Goal: Task Accomplishment & Management: Use online tool/utility

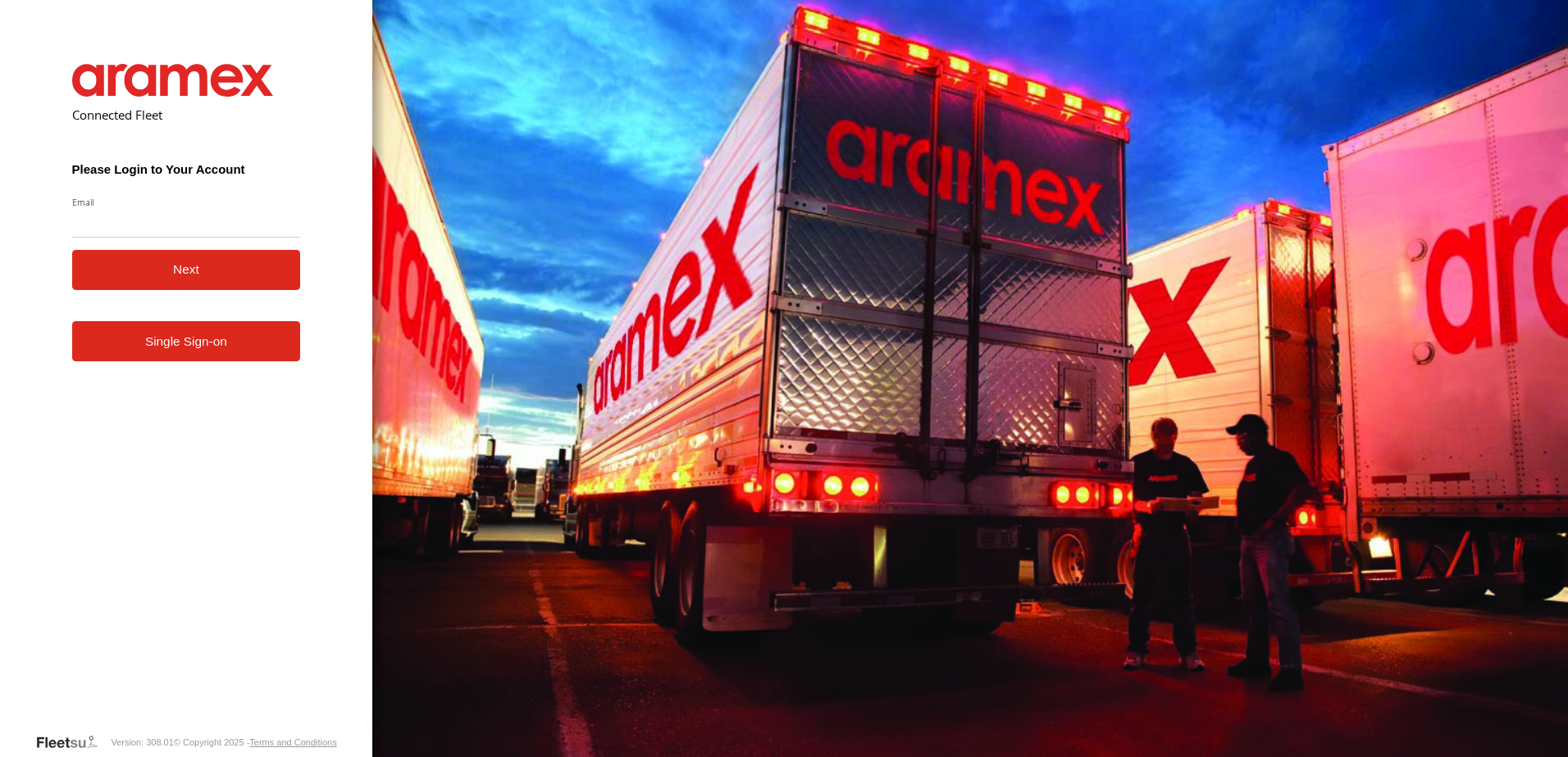
drag, startPoint x: 0, startPoint y: 0, endPoint x: 191, endPoint y: 223, distance: 293.6
click at [191, 223] on input "Email" at bounding box center [186, 223] width 228 height 29
type input "**********"
click at [204, 278] on button "Next" at bounding box center [186, 270] width 228 height 40
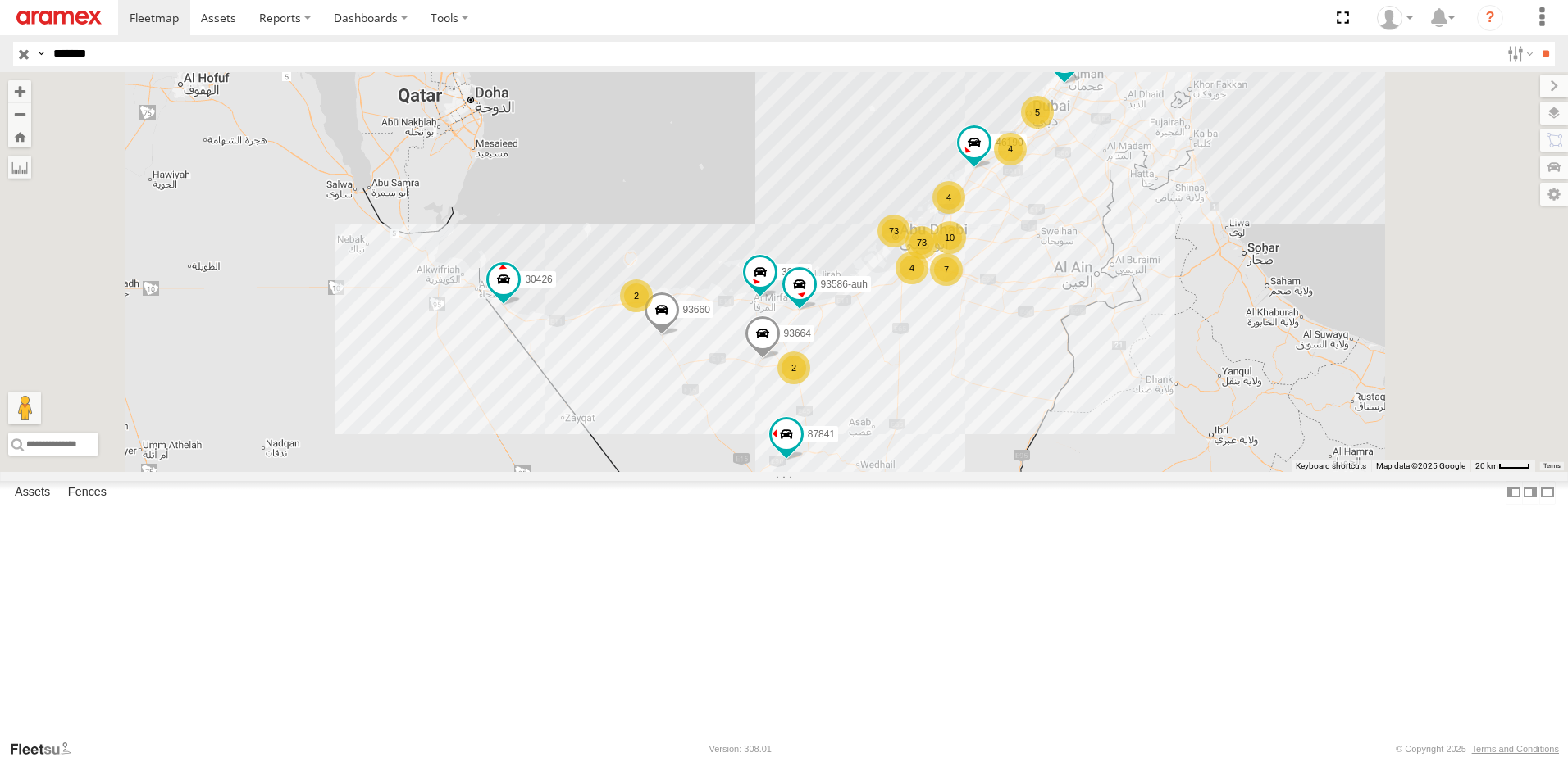
click at [47, 56] on label at bounding box center [41, 53] width 13 height 24
click at [0, 0] on span "Driver First Name" at bounding box center [0, 0] width 0 height 0
click at [184, 56] on input "*******" at bounding box center [773, 53] width 1453 height 24
type input "*"
type input "******"
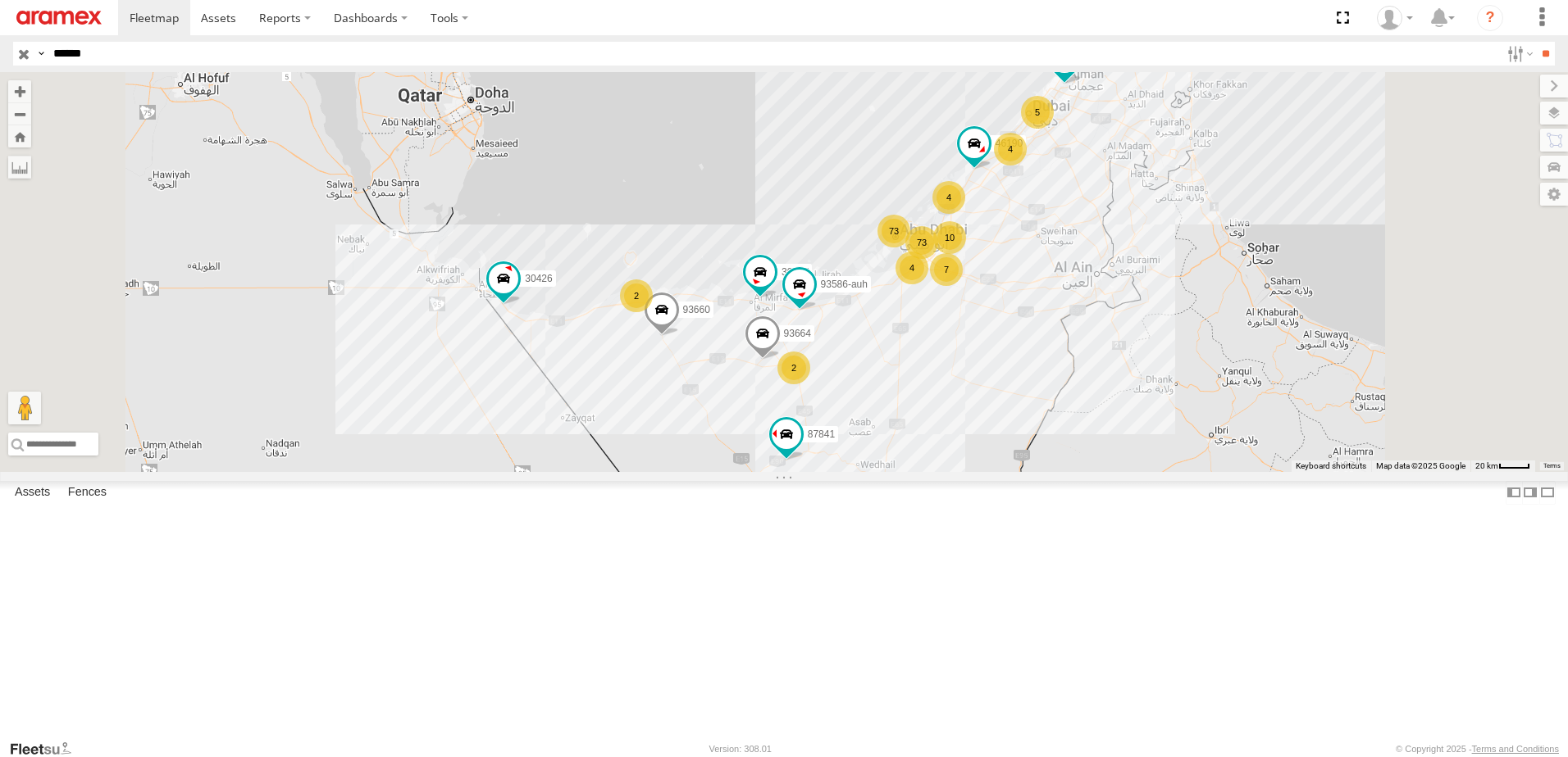
click at [1536, 42] on input "**" at bounding box center [1545, 53] width 19 height 24
click at [0, 0] on div "91780" at bounding box center [0, 0] width 0 height 0
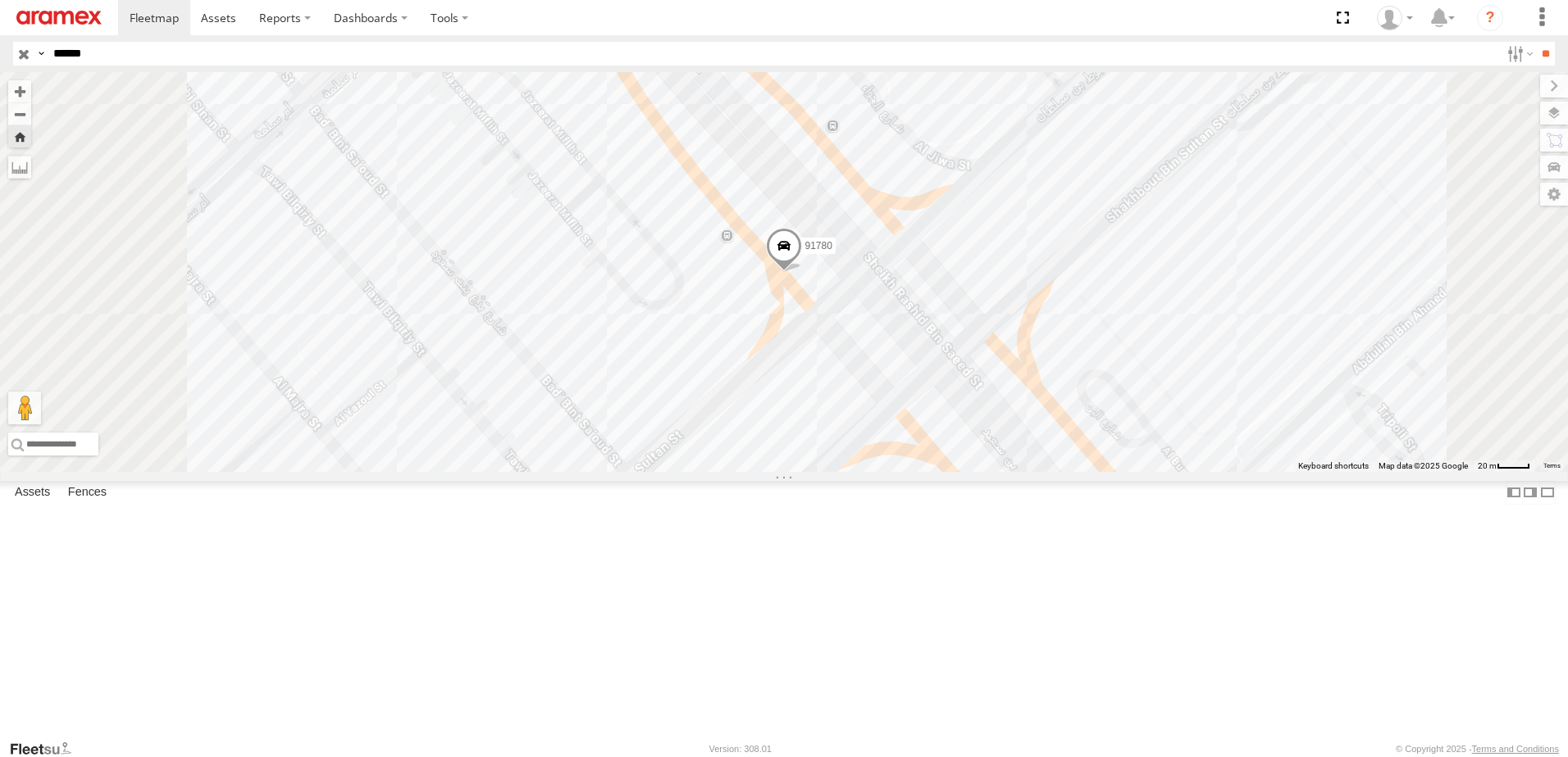
click at [0, 0] on div at bounding box center [0, 0] width 0 height 0
click at [0, 0] on span at bounding box center [0, 0] width 0 height 0
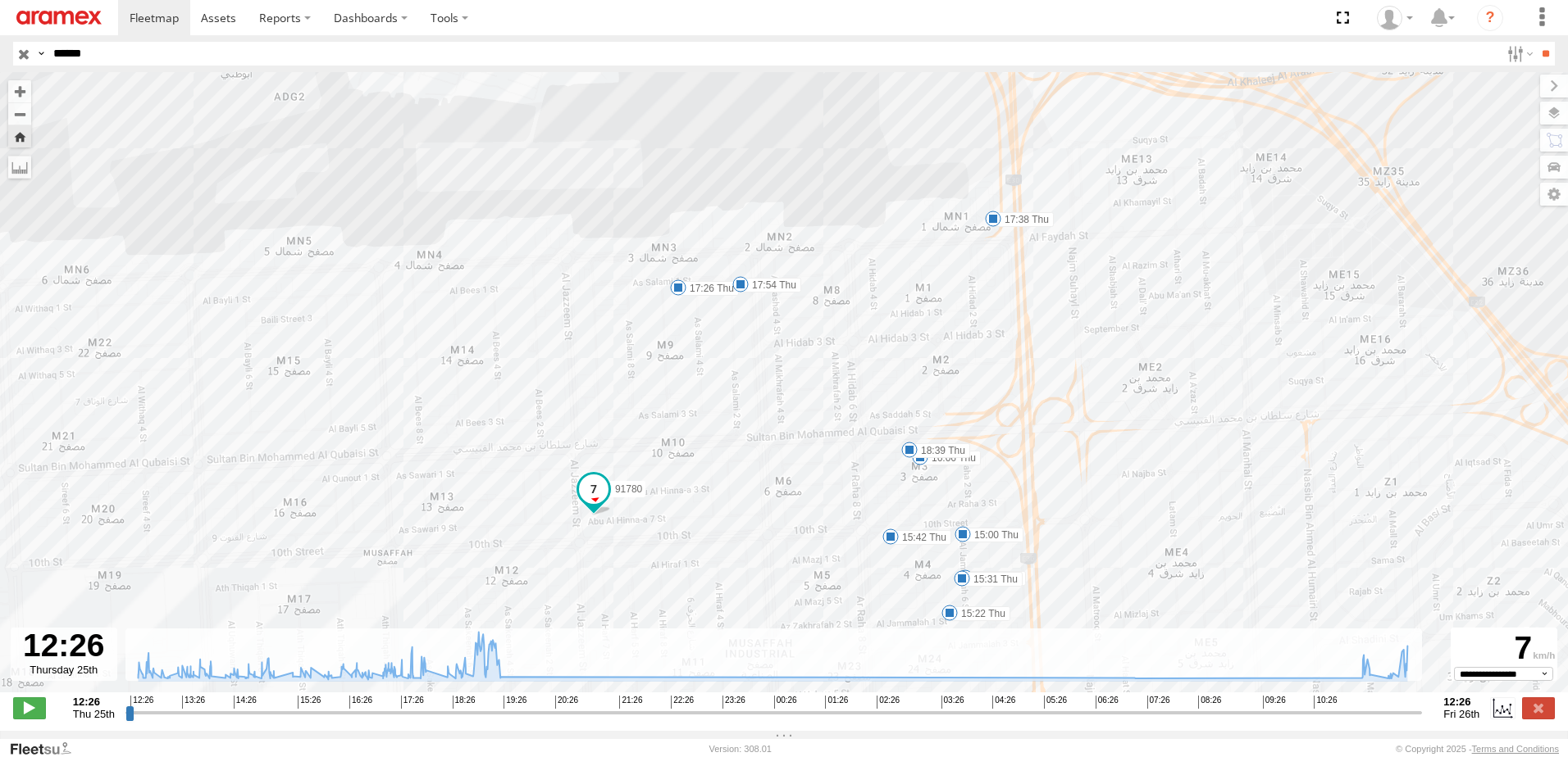
click at [595, 502] on span at bounding box center [593, 489] width 29 height 29
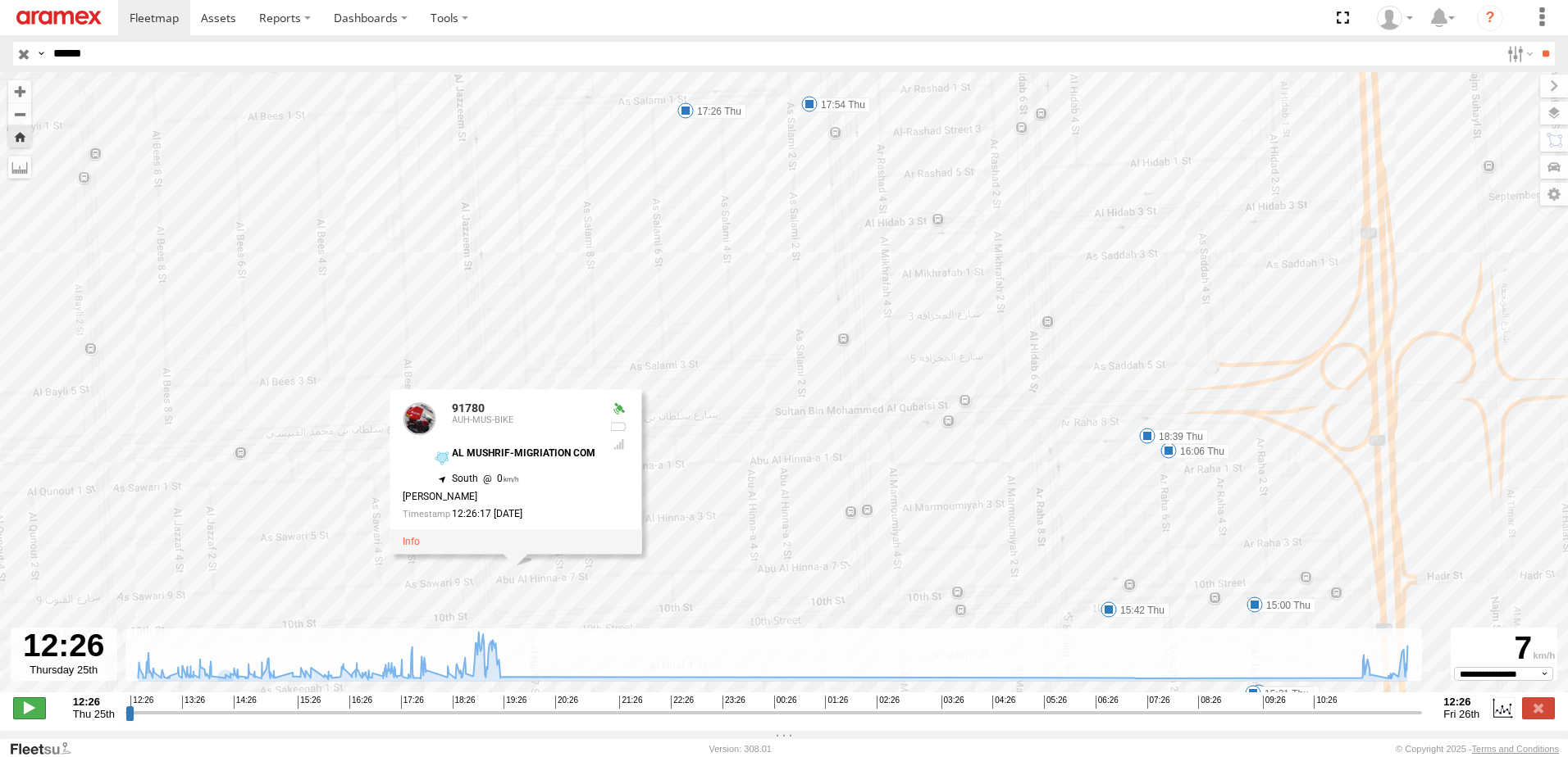
click at [20, 719] on span at bounding box center [29, 708] width 33 height 21
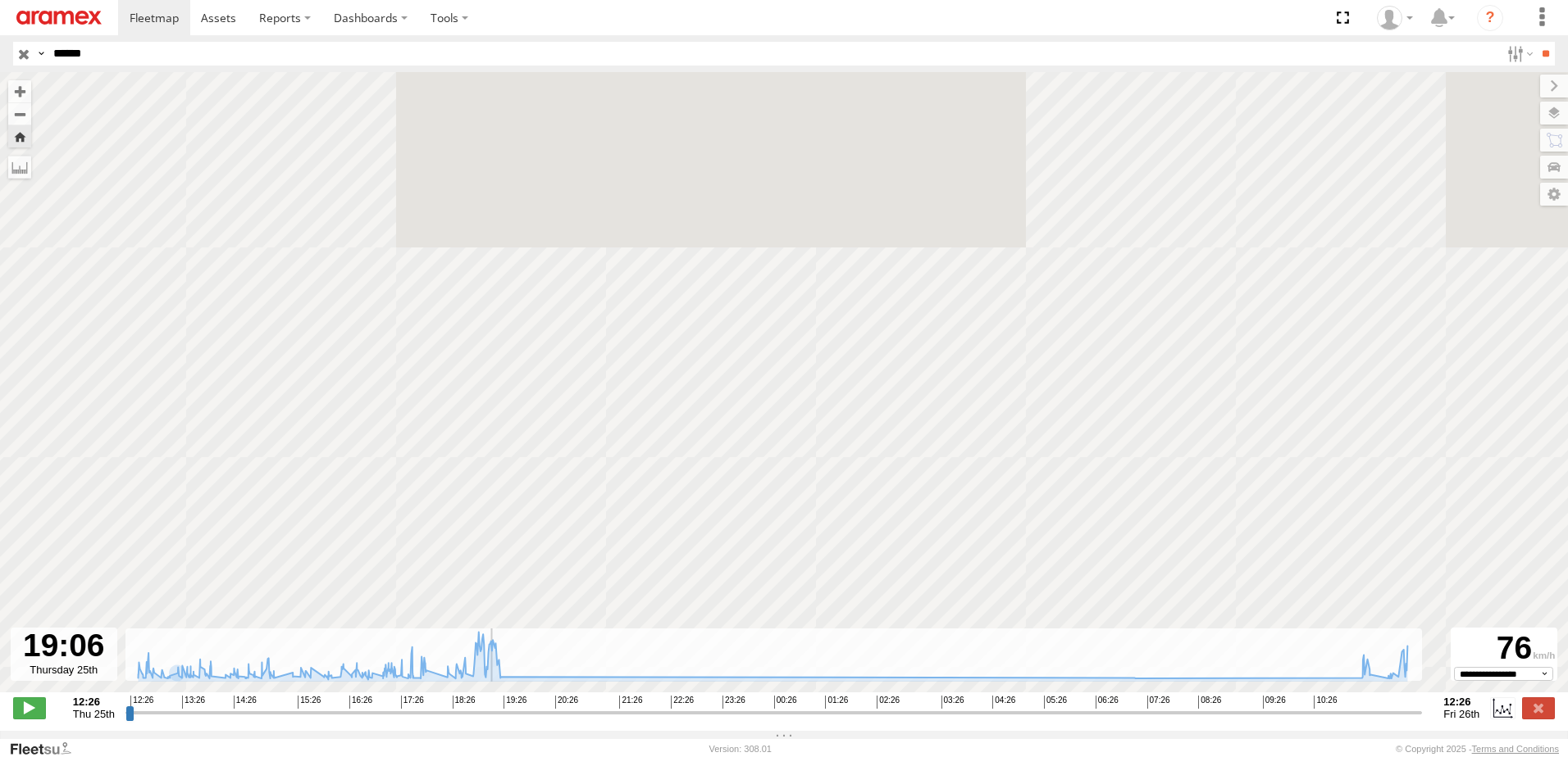
drag, startPoint x: 136, startPoint y: 722, endPoint x: 487, endPoint y: 726, distance: 351.0
click at [487, 720] on input "range" at bounding box center [774, 712] width 1298 height 15
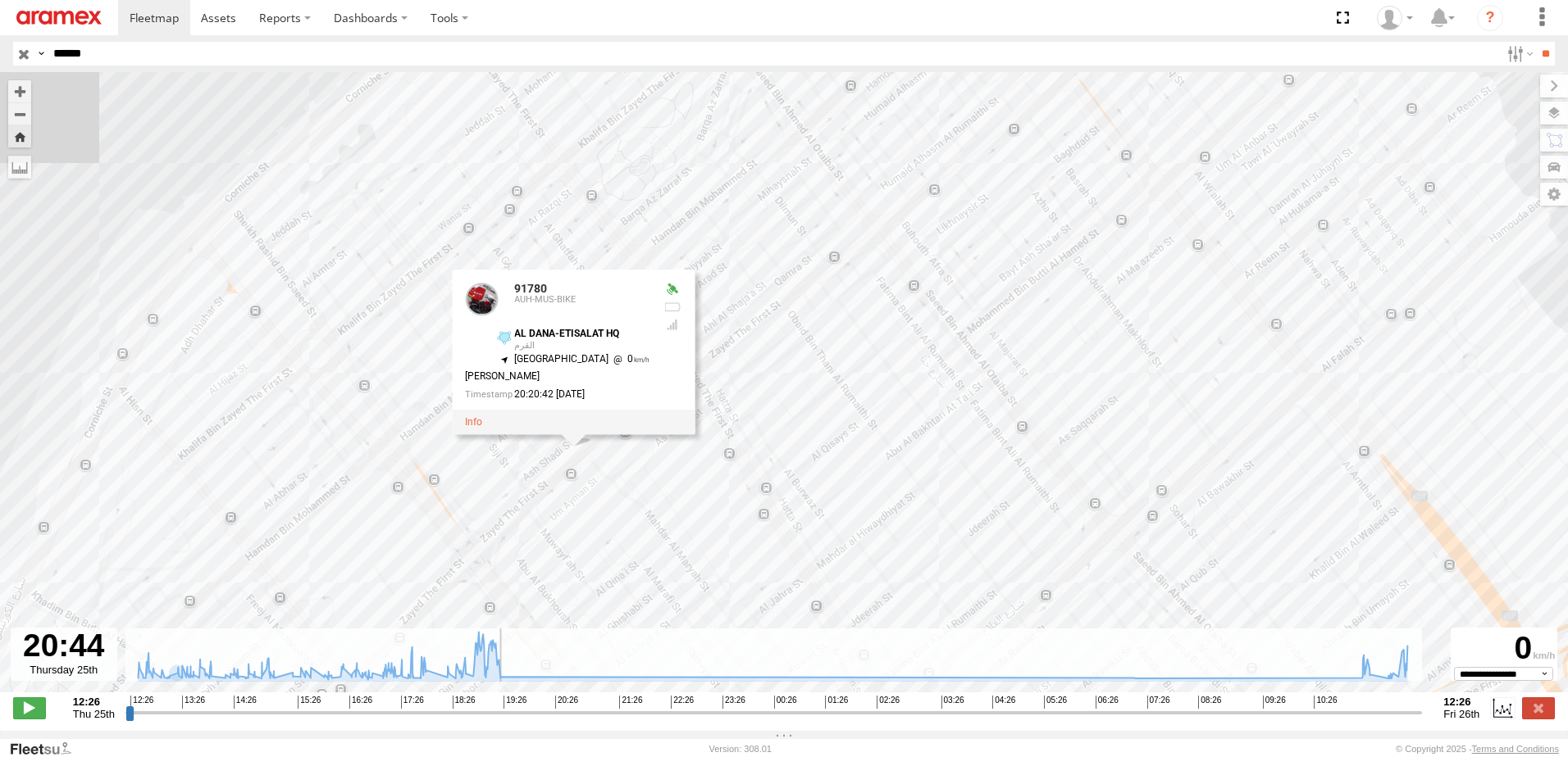
drag, startPoint x: 493, startPoint y: 724, endPoint x: 589, endPoint y: 721, distance: 96.0
click at [580, 720] on input "range" at bounding box center [774, 712] width 1298 height 15
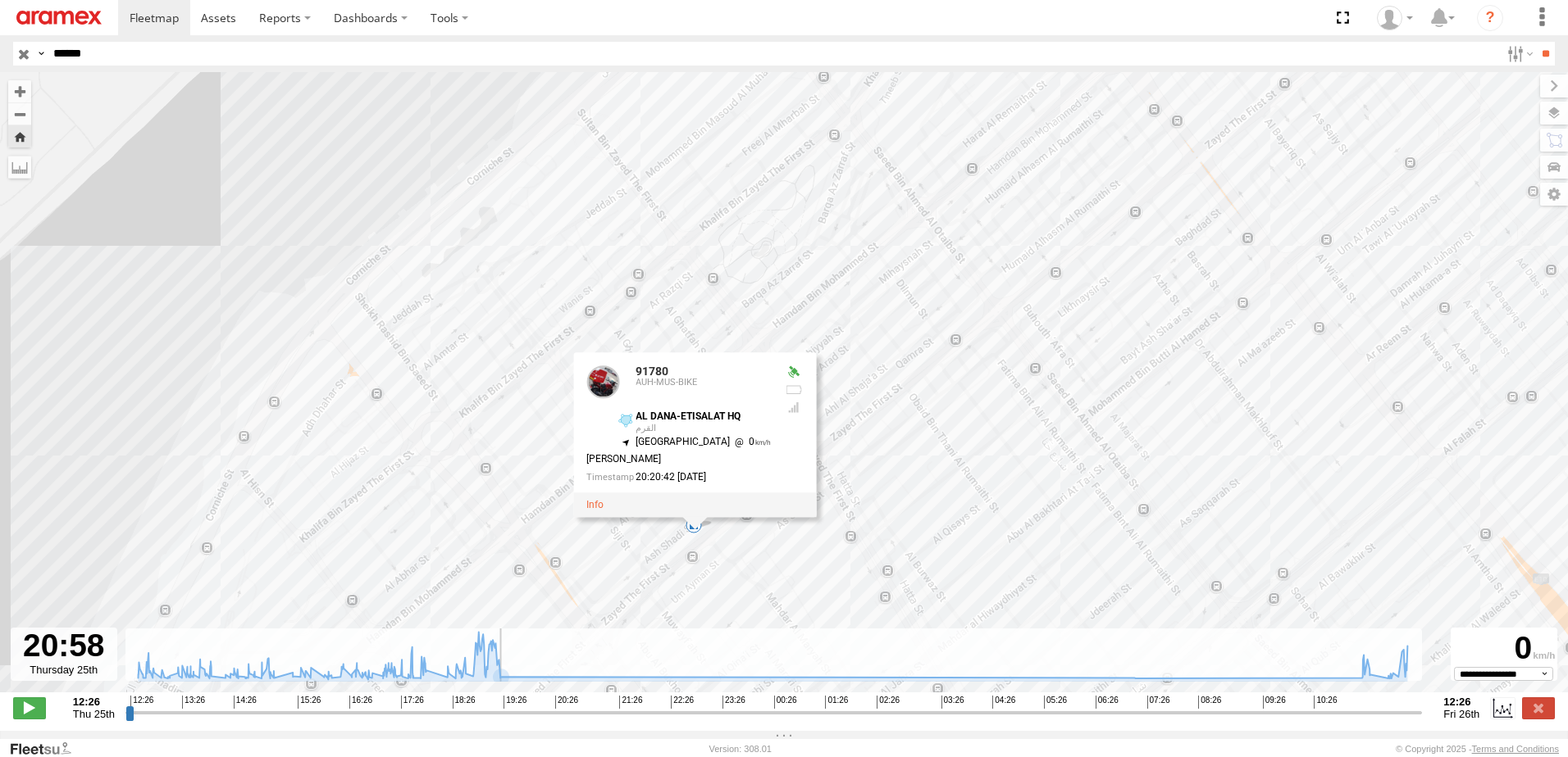
click at [76, 681] on div at bounding box center [64, 655] width 106 height 53
click at [910, 419] on div "91780 17:26 Thu 17:38 Thu 17:54 Thu 15:00 Thu 15:15 Thu 15:22 Thu 15:31 Thu 15:…" at bounding box center [784, 390] width 1568 height 638
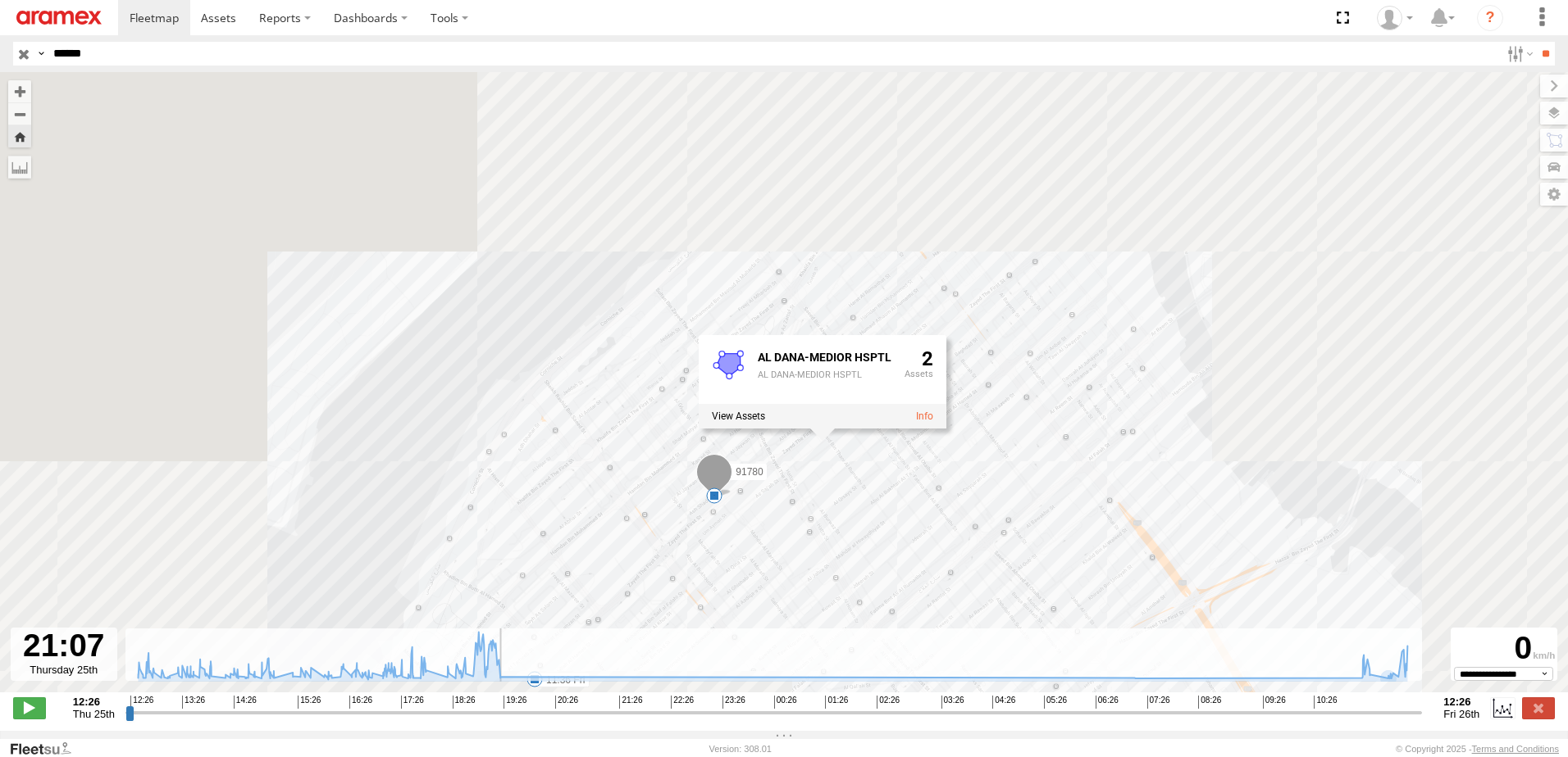
click at [715, 483] on span at bounding box center [714, 476] width 36 height 45
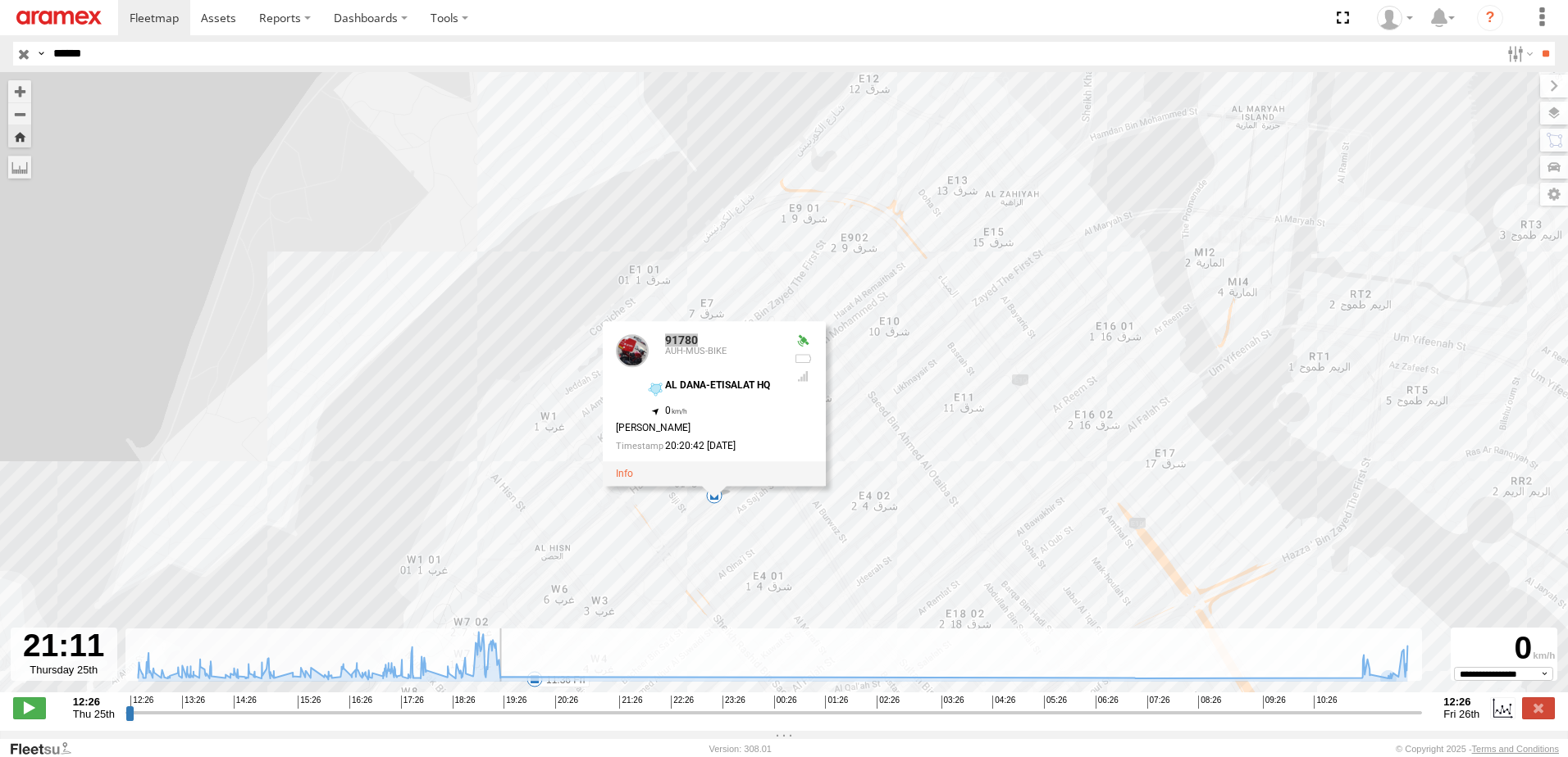
drag, startPoint x: 730, startPoint y: 338, endPoint x: 665, endPoint y: 346, distance: 65.5
click at [665, 346] on div "91780 AUH-MUS-BIKE" at bounding box center [698, 354] width 164 height 40
drag, startPoint x: 665, startPoint y: 346, endPoint x: 675, endPoint y: 343, distance: 10.4
copy link "91780"
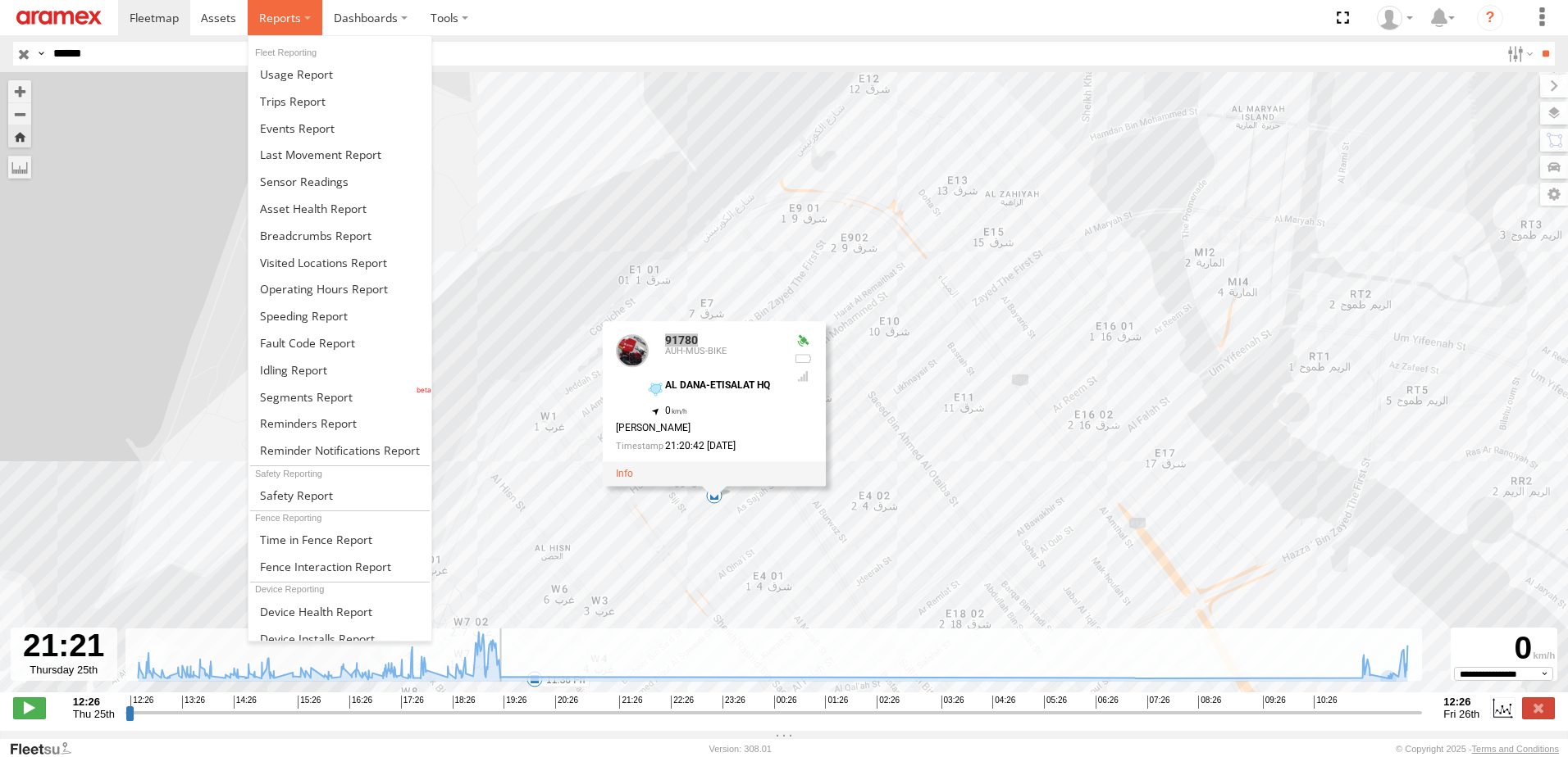
click at [304, 20] on label at bounding box center [284, 17] width 75 height 35
click at [325, 232] on span at bounding box center [316, 236] width 112 height 15
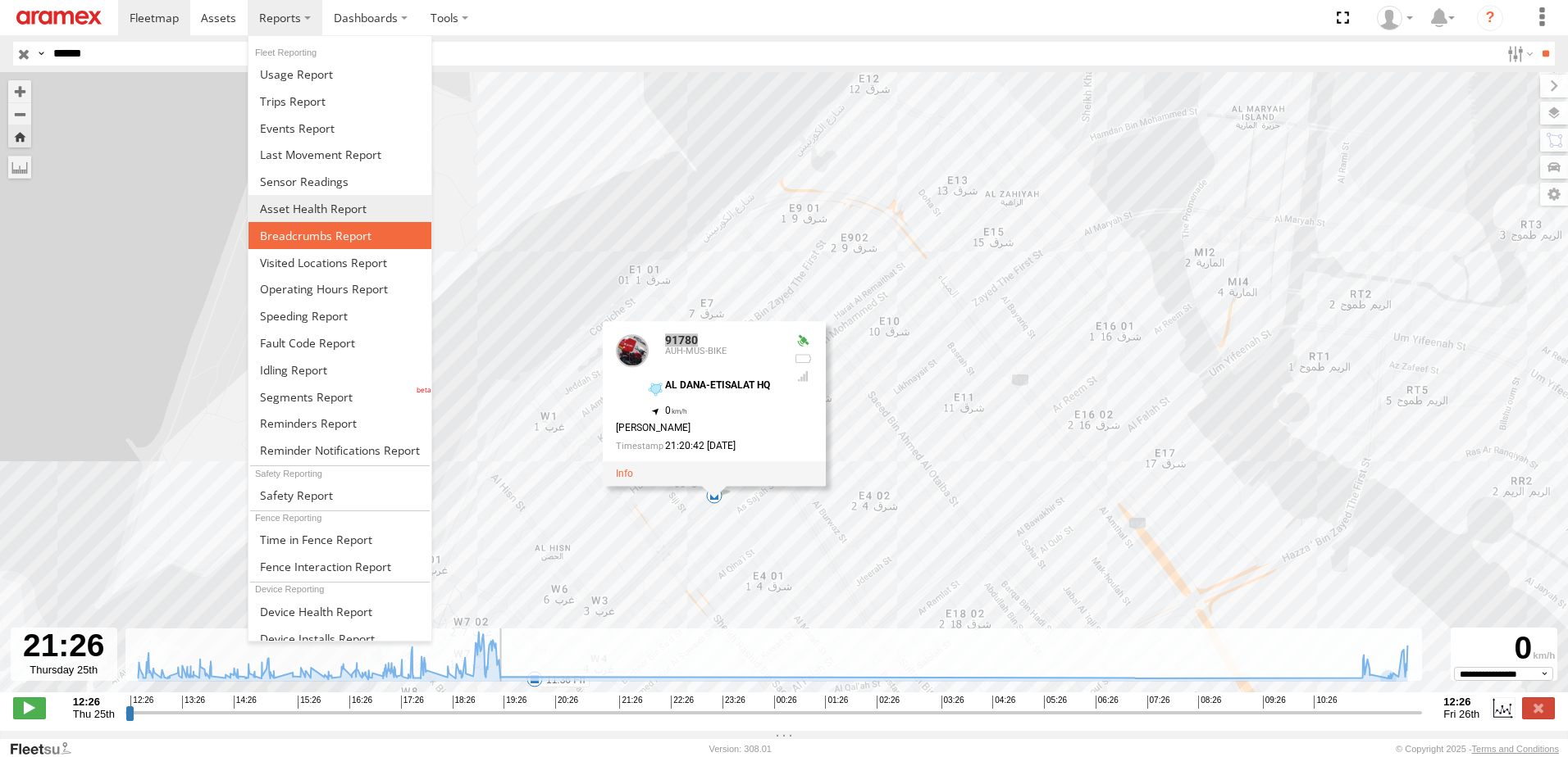
type input "**********"
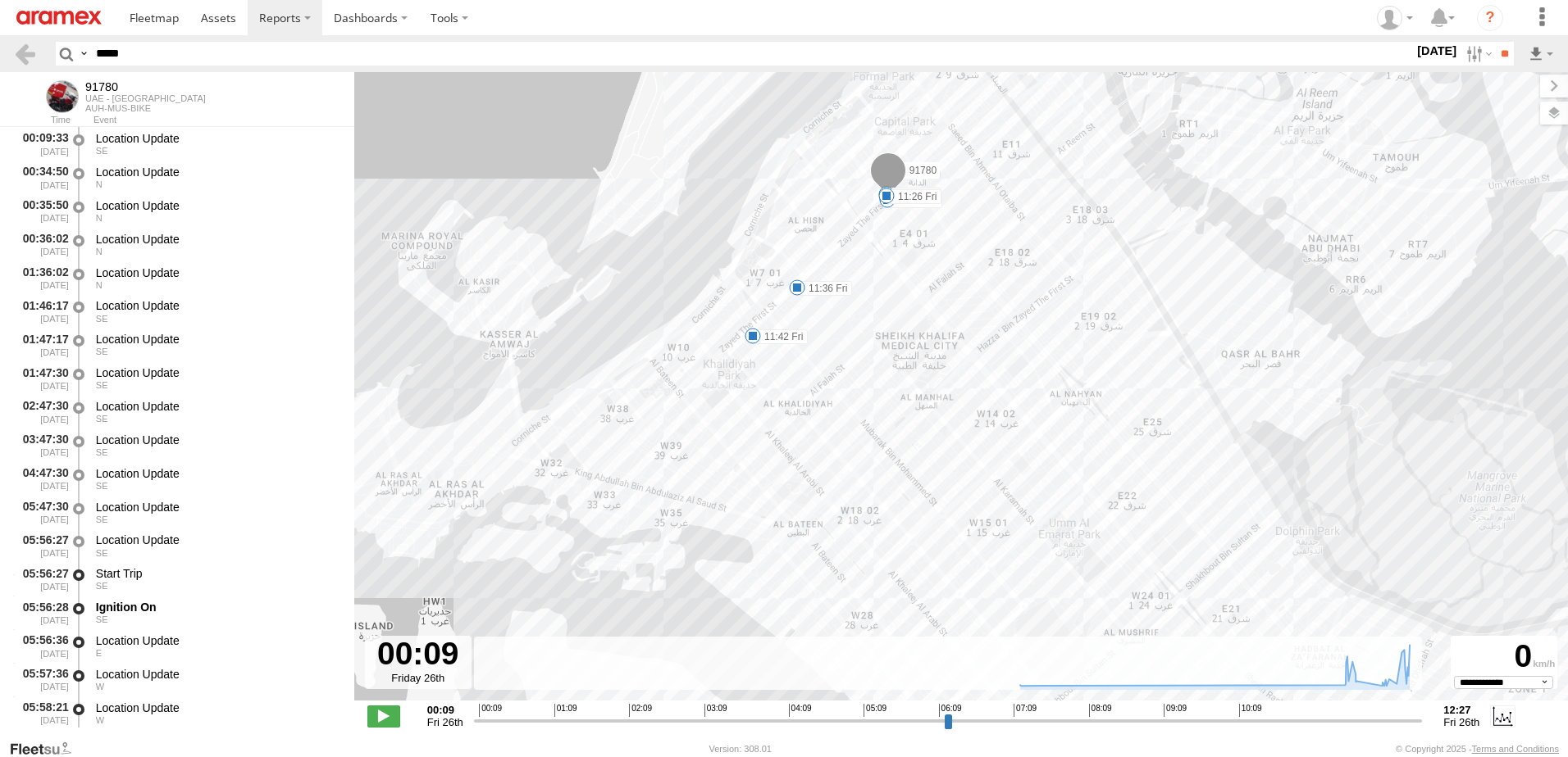
select select "**********"
click at [383, 716] on span at bounding box center [384, 716] width 33 height 21
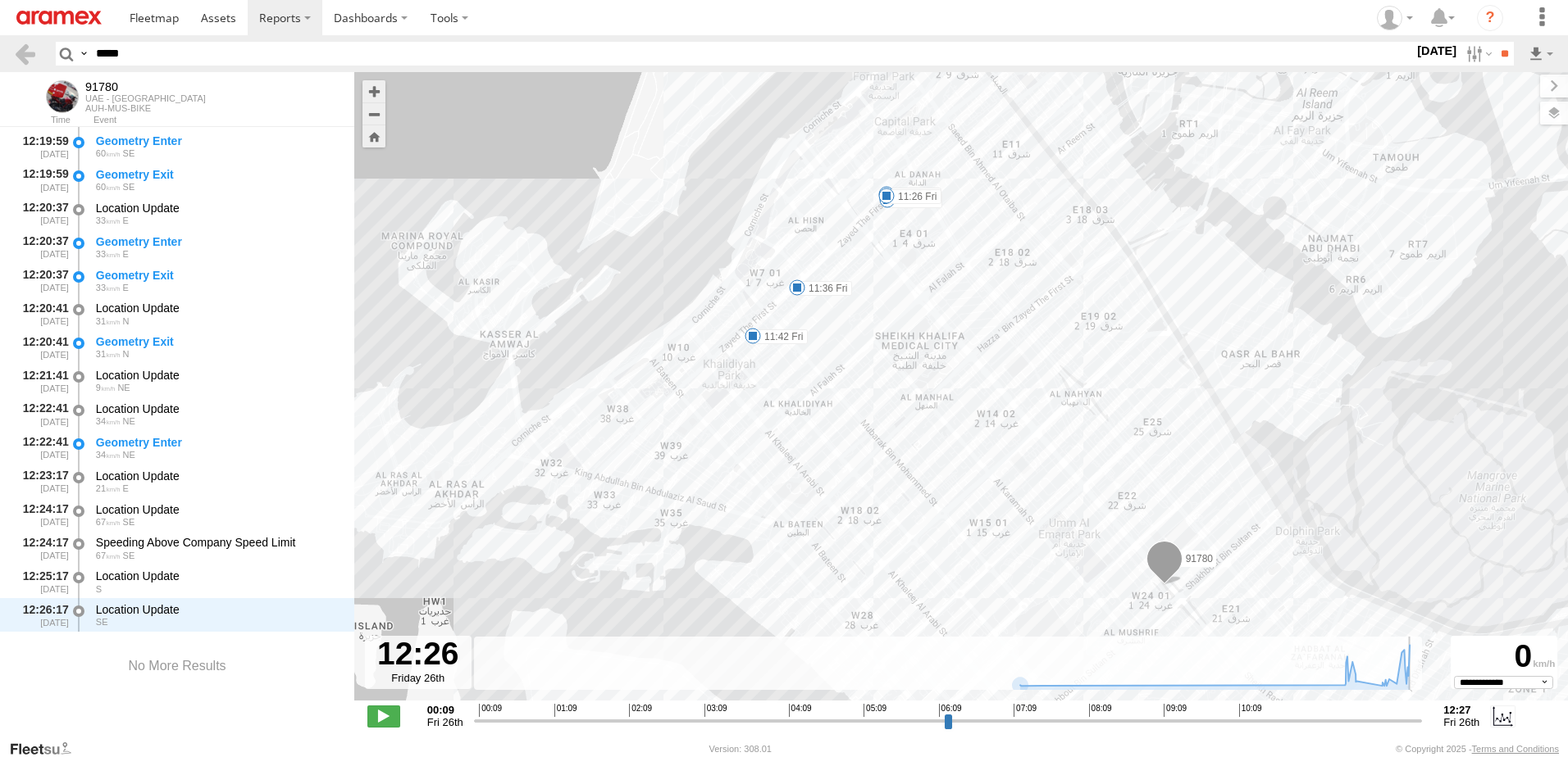
scroll to position [4518, 0]
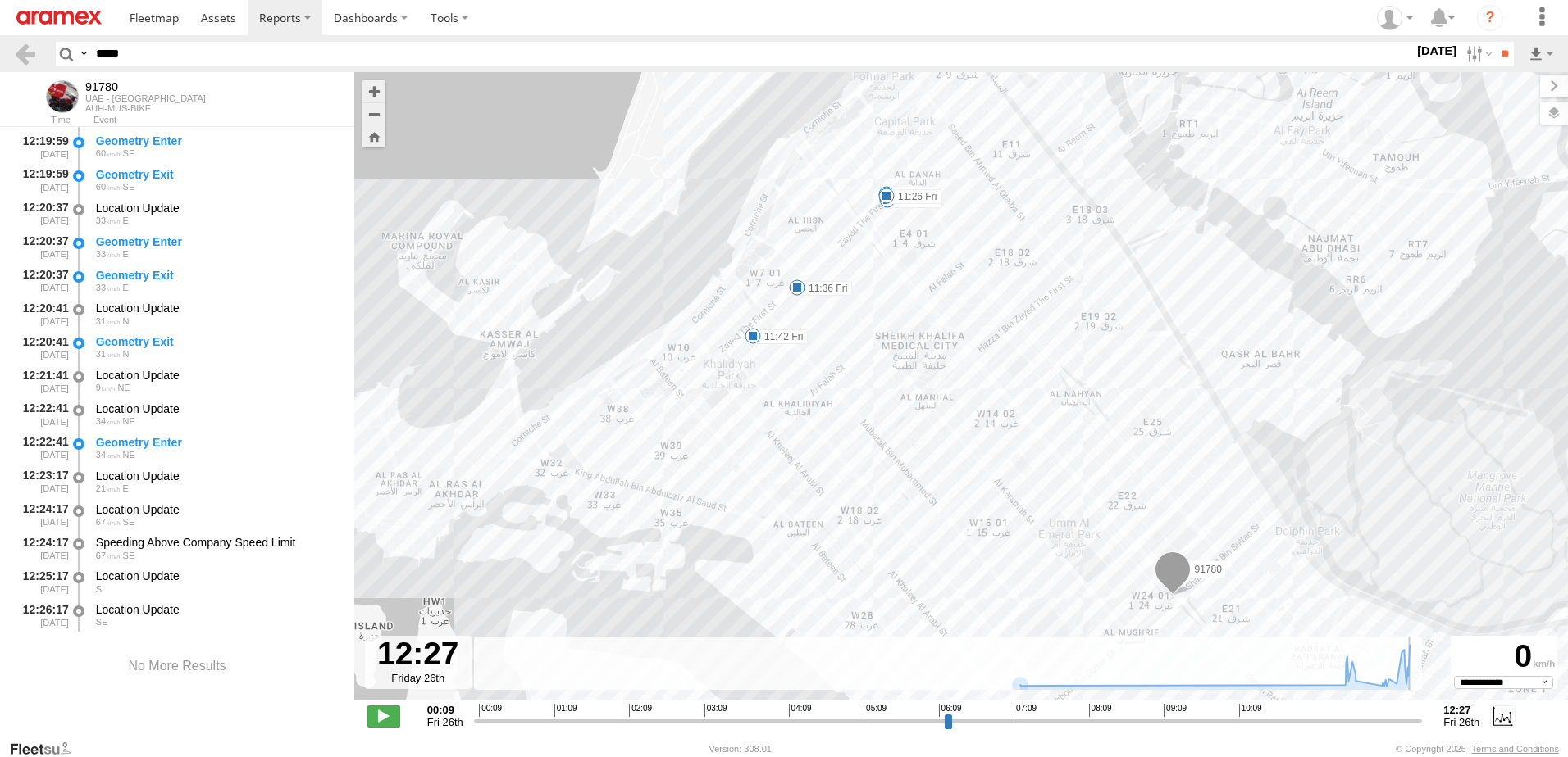
drag, startPoint x: 481, startPoint y: 723, endPoint x: 1432, endPoint y: 728, distance: 951.0
click at [1423, 728] on input "range" at bounding box center [948, 721] width 949 height 15
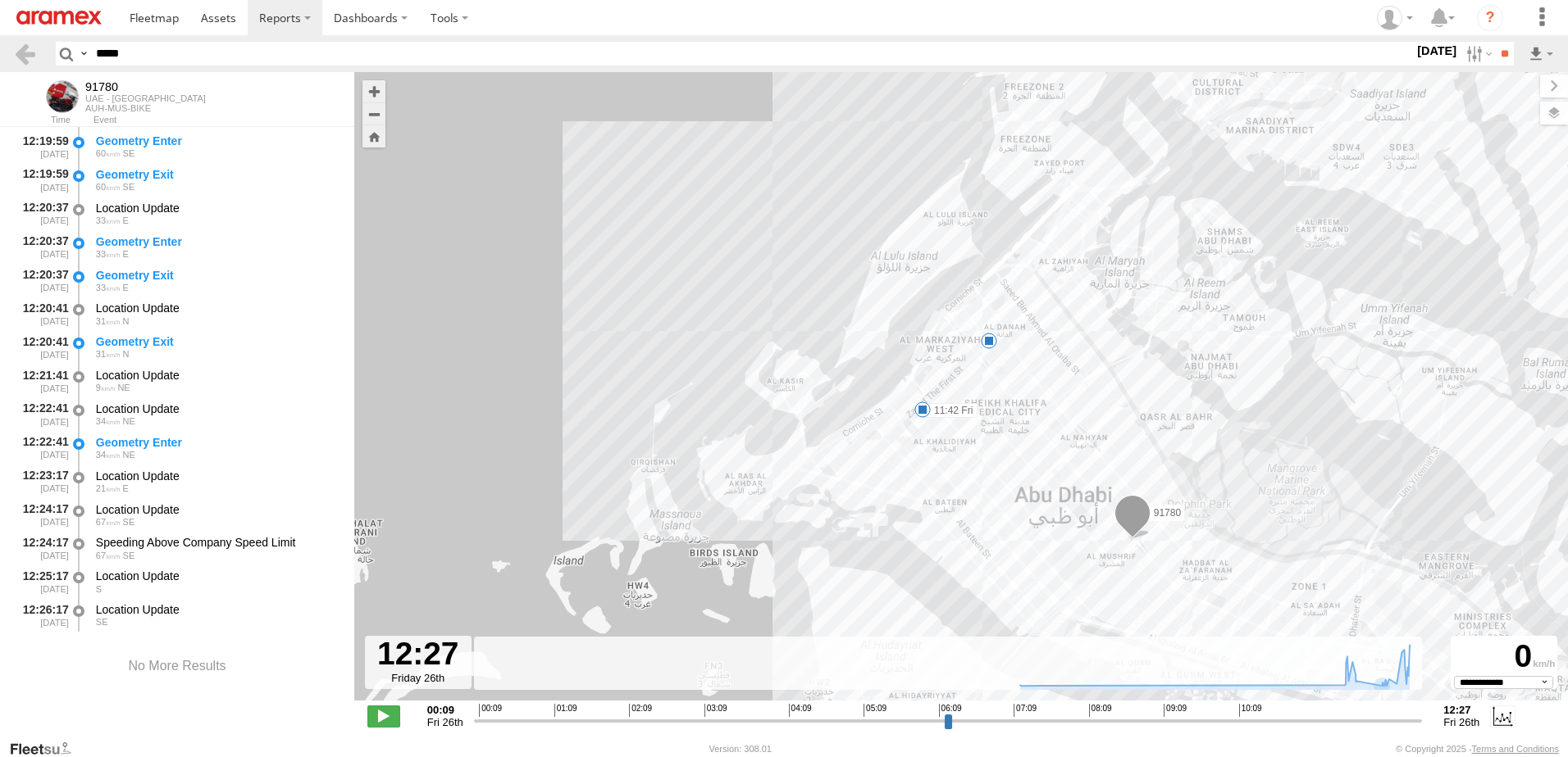
drag, startPoint x: 1328, startPoint y: 577, endPoint x: 1212, endPoint y: 538, distance: 122.4
click at [1212, 538] on div "91780 11:42 Fri 5" at bounding box center [961, 395] width 1213 height 646
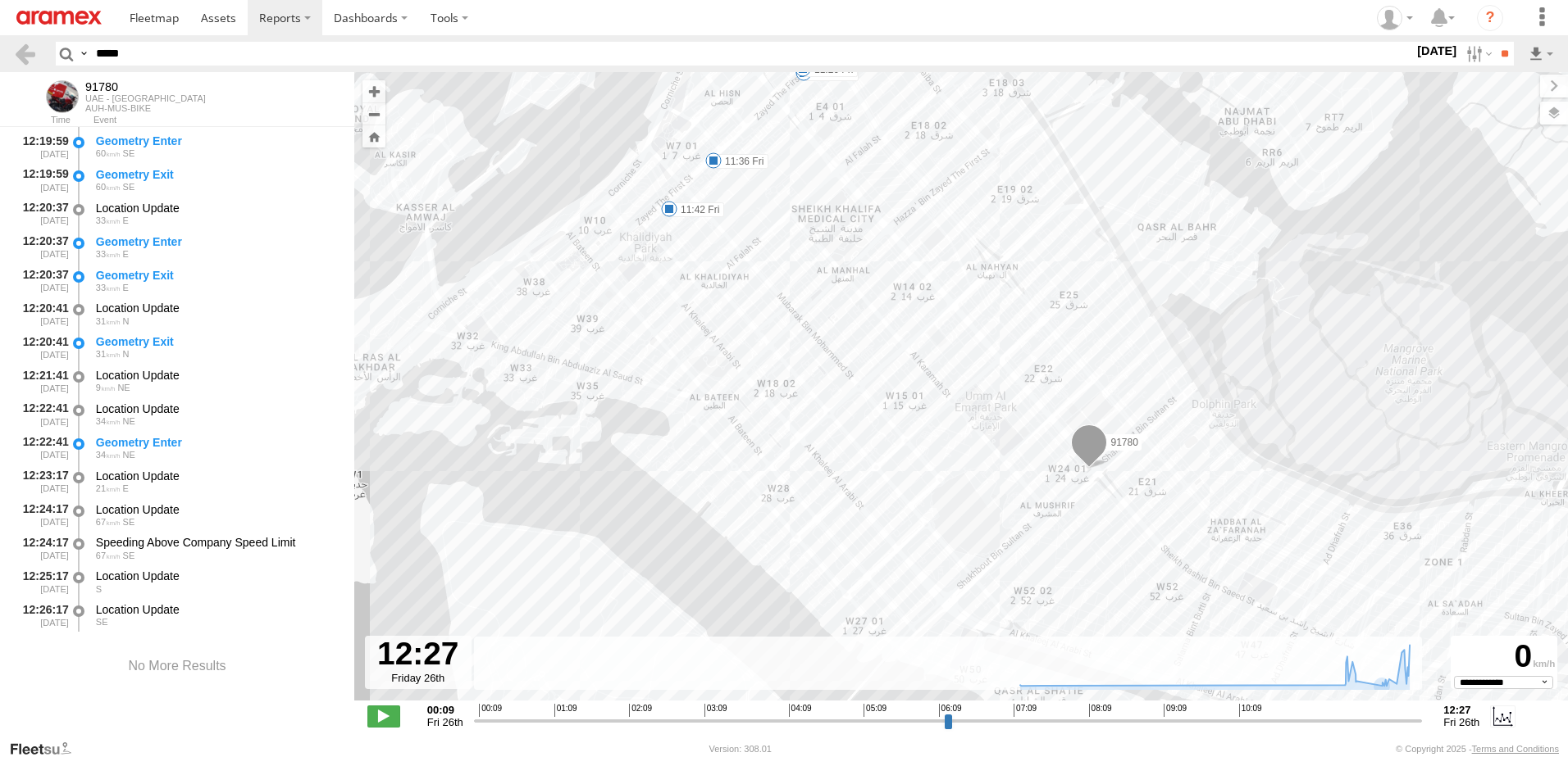
drag, startPoint x: 1242, startPoint y: 550, endPoint x: 1042, endPoint y: 518, distance: 202.5
click at [1042, 518] on div "91780 11:42 Fri 05:58 Fri 07:17 Fri 11:04 Fri 11:26 Fri 11:36 Fri" at bounding box center [961, 395] width 1213 height 646
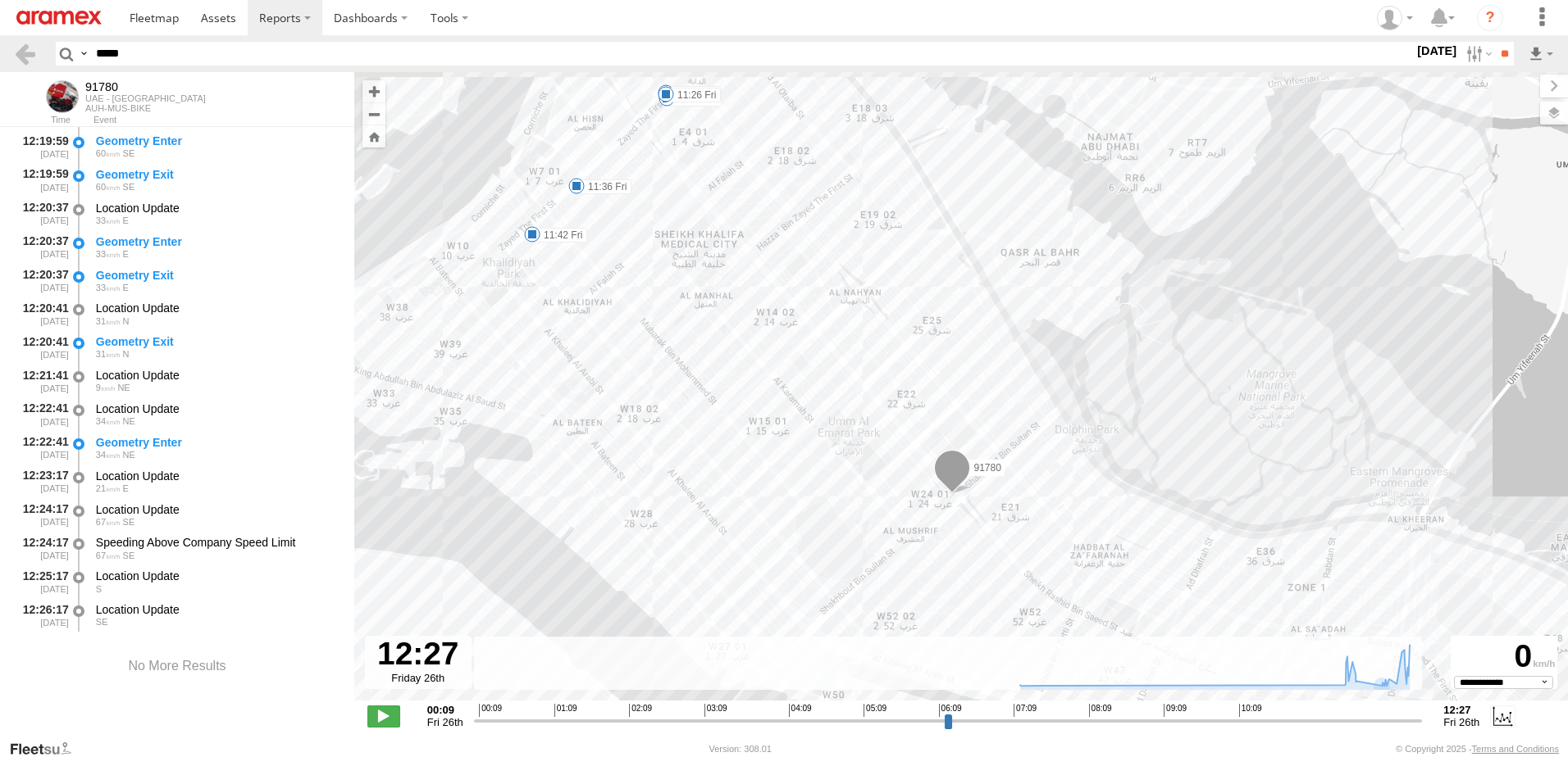
drag, startPoint x: 811, startPoint y: 354, endPoint x: 1024, endPoint y: 514, distance: 266.4
click at [1024, 514] on div "91780 11:42 Fri 05:58 Fri 07:17 Fri 11:04 Fri 11:26 Fri 11:36 Fri" at bounding box center [961, 395] width 1213 height 646
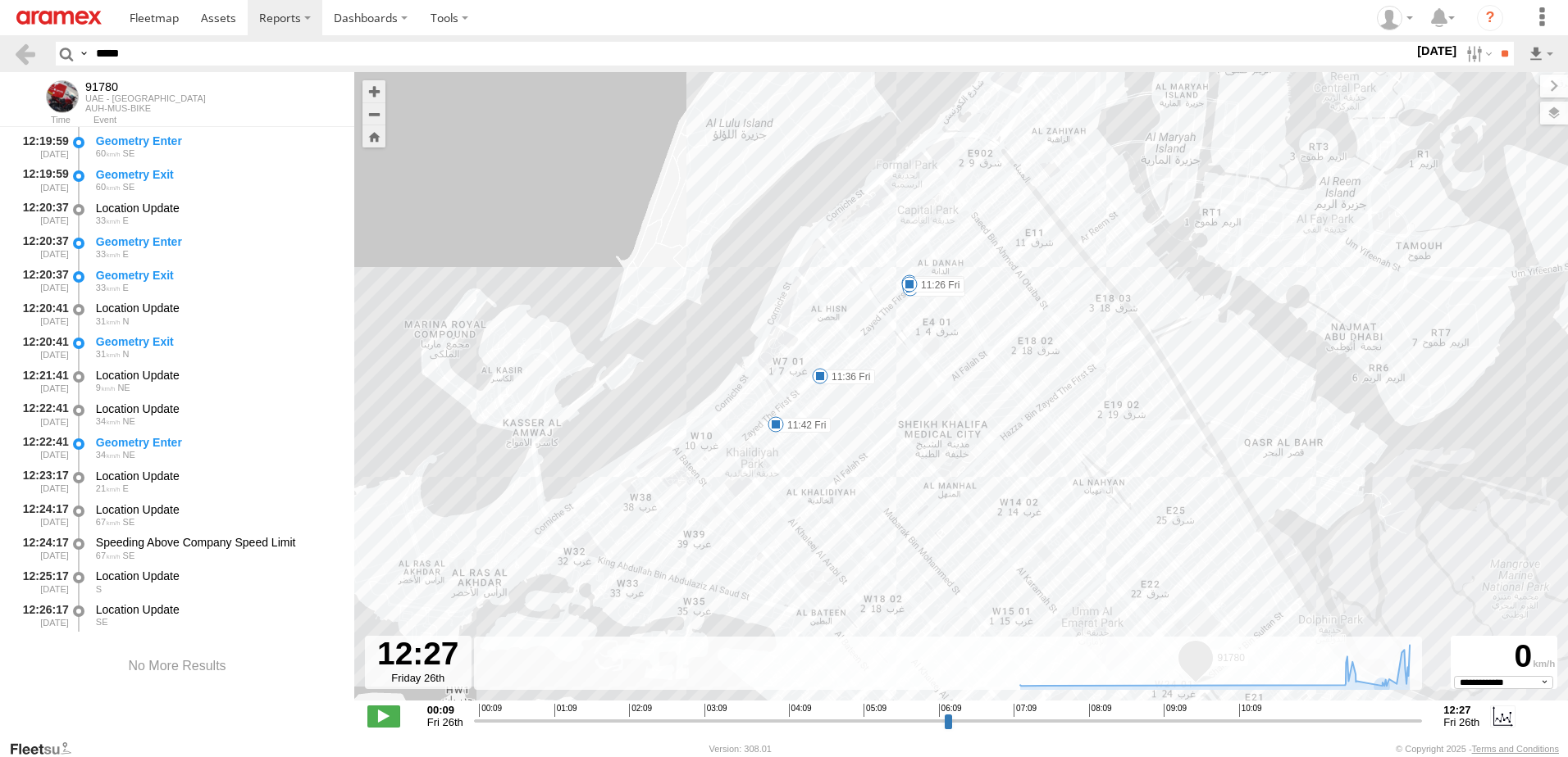
drag, startPoint x: 1099, startPoint y: 438, endPoint x: 832, endPoint y: 264, distance: 318.7
click at [832, 264] on div "91780 11:42 Fri 05:58 Fri 07:17 Fri 11:04 Fri 11:26 Fri 11:36 Fri" at bounding box center [961, 395] width 1213 height 646
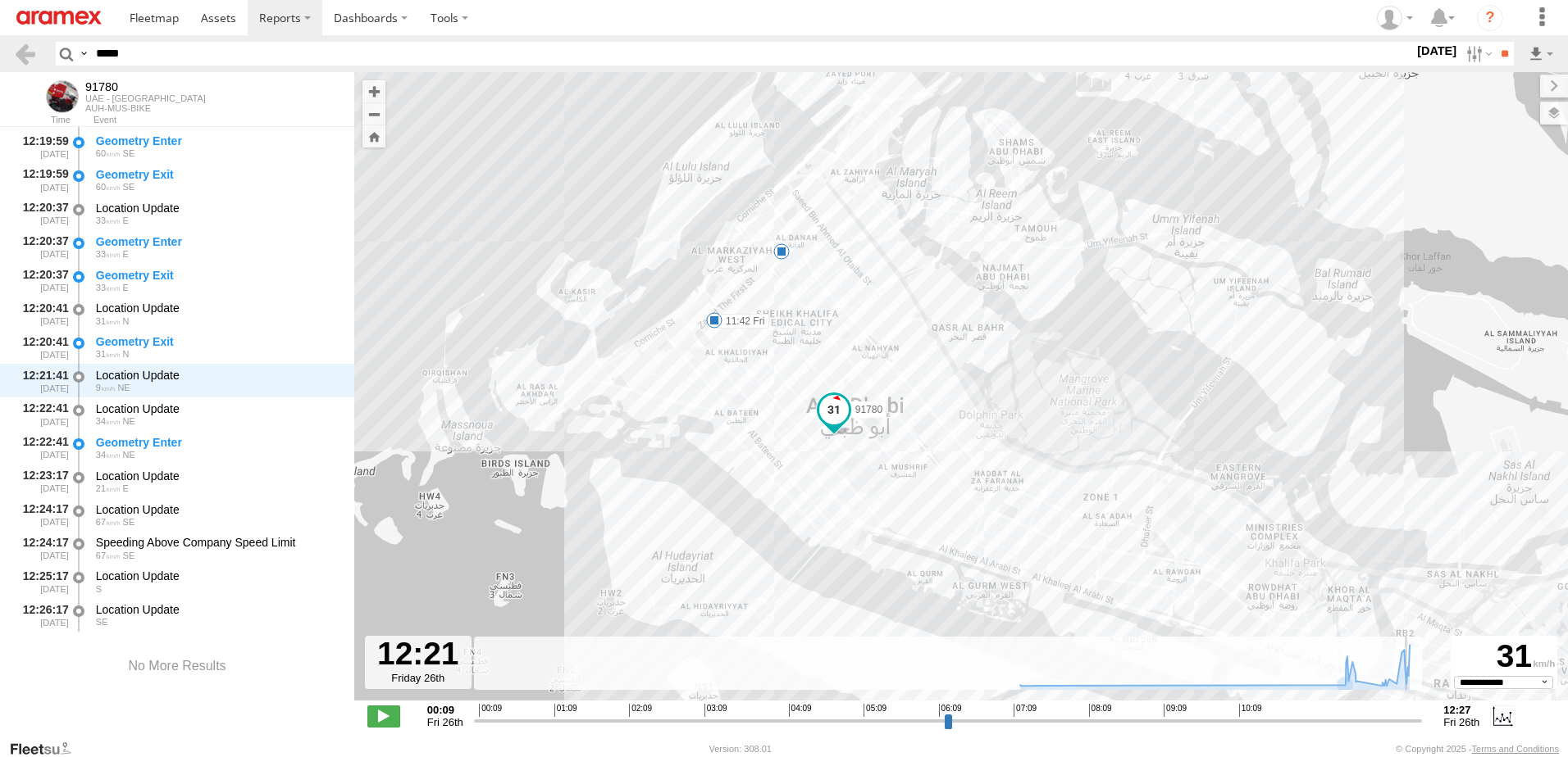
type input "**********"
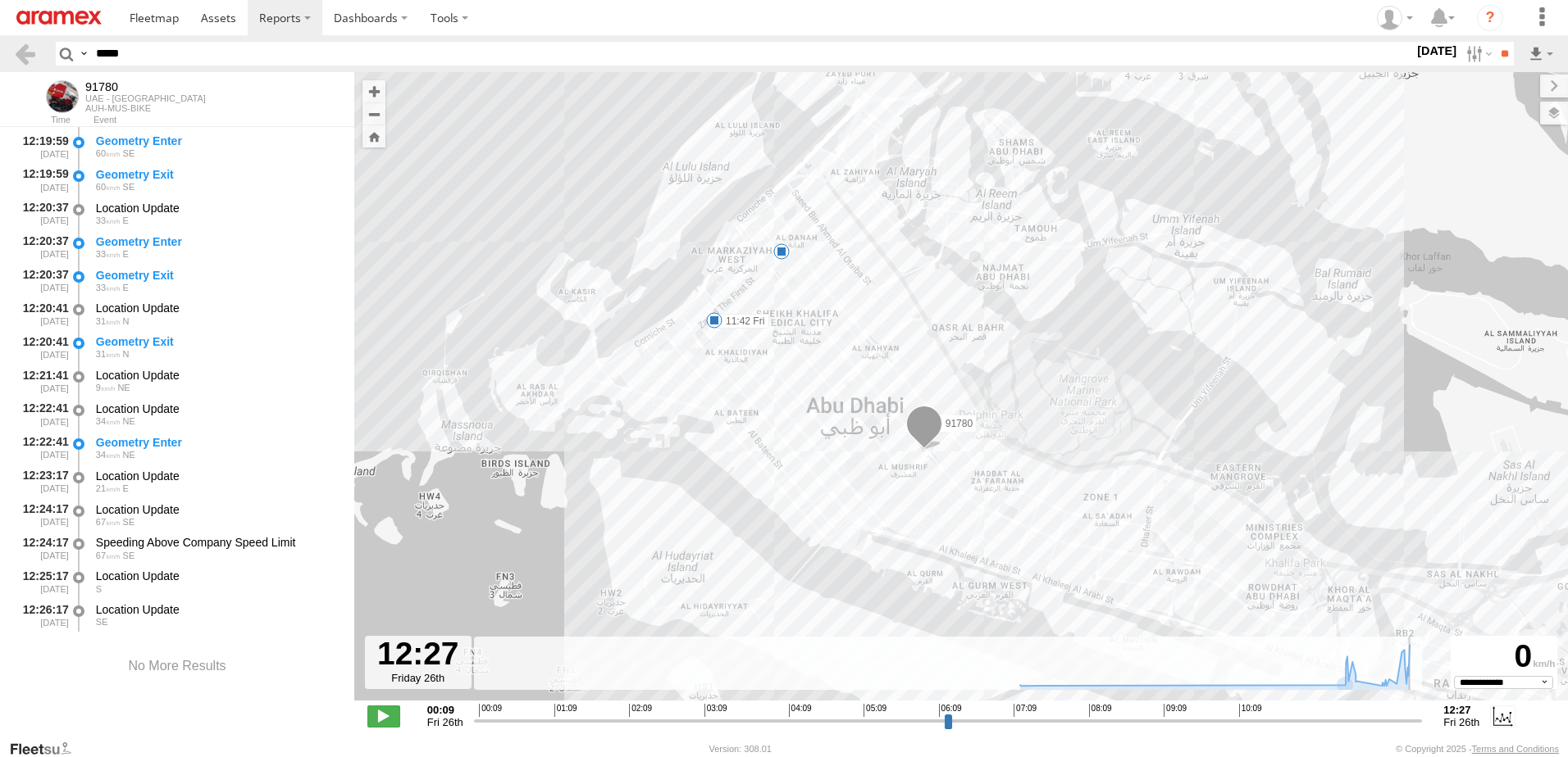
drag, startPoint x: 1417, startPoint y: 720, endPoint x: 1507, endPoint y: 738, distance: 91.8
click at [1423, 729] on input "range" at bounding box center [948, 721] width 949 height 15
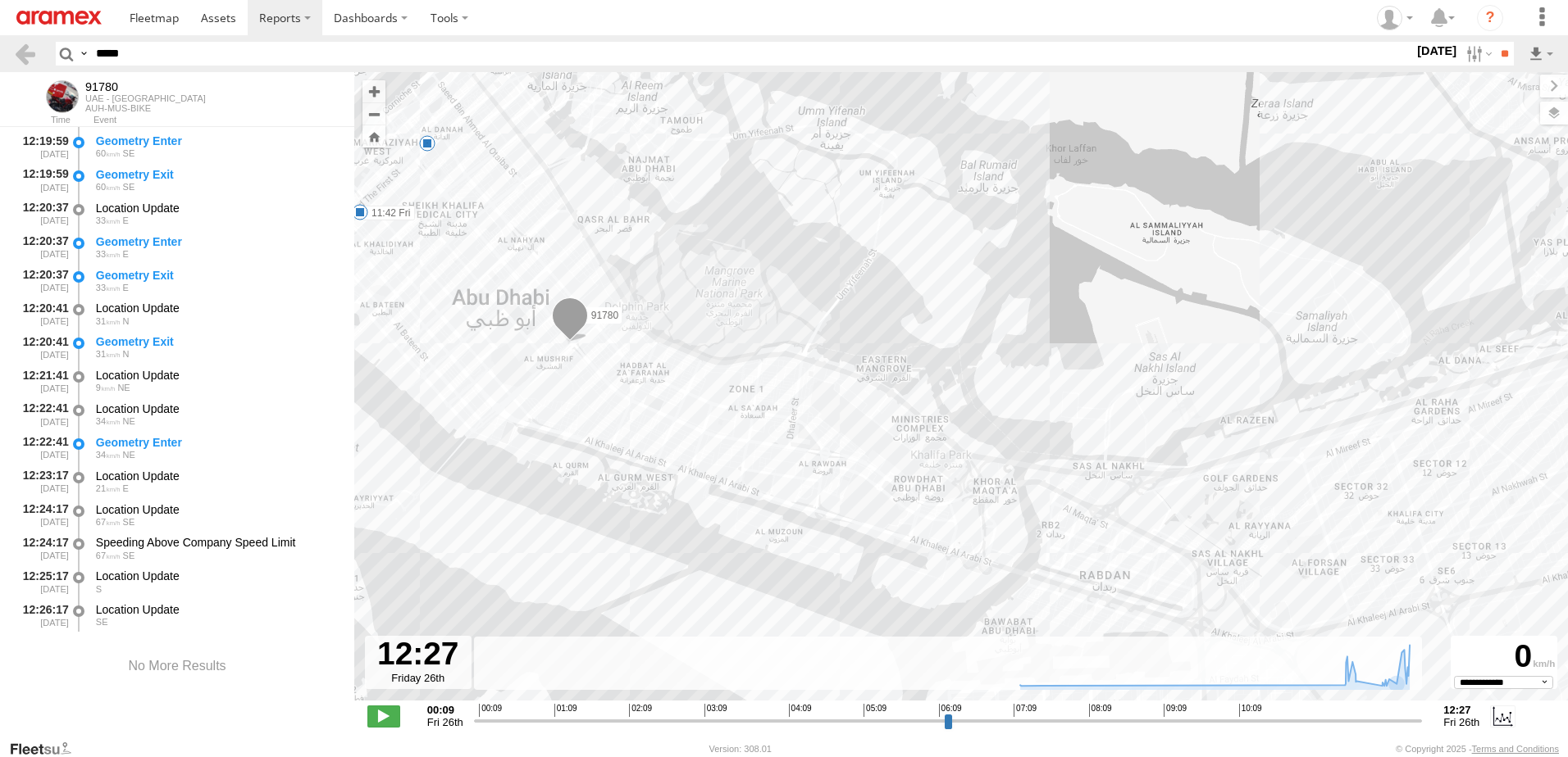
drag, startPoint x: 910, startPoint y: 486, endPoint x: 794, endPoint y: 449, distance: 121.8
click at [794, 449] on div "91780 11:42 Fri 5" at bounding box center [961, 395] width 1213 height 646
